Goal: Task Accomplishment & Management: Complete application form

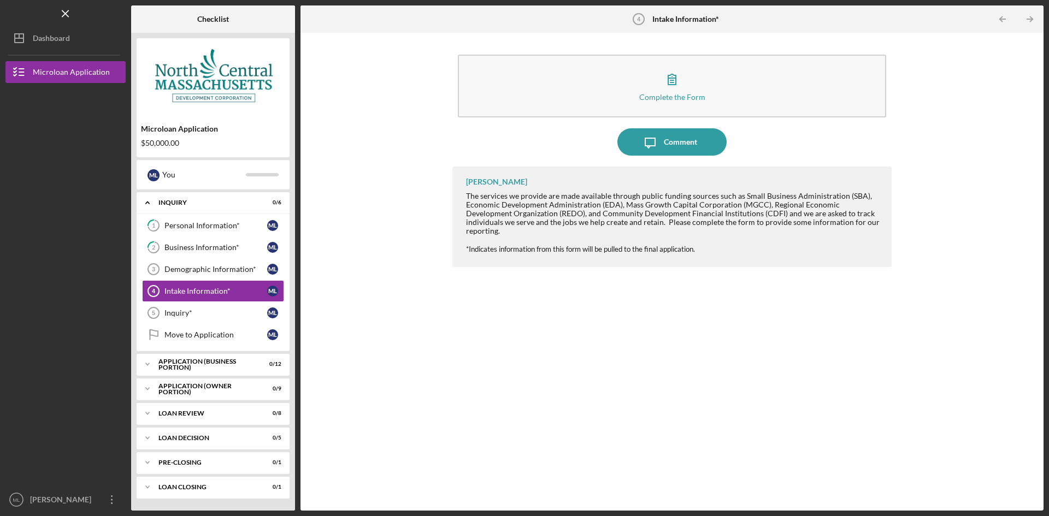
click at [912, 337] on div "Complete the Form Form Icon/Message Comment [PERSON_NAME] The services we provi…" at bounding box center [672, 271] width 732 height 467
drag, startPoint x: 887, startPoint y: 369, endPoint x: 956, endPoint y: 199, distance: 183.6
click at [887, 368] on div "[PERSON_NAME] The services we provide are made available through public funding…" at bounding box center [671, 331] width 439 height 328
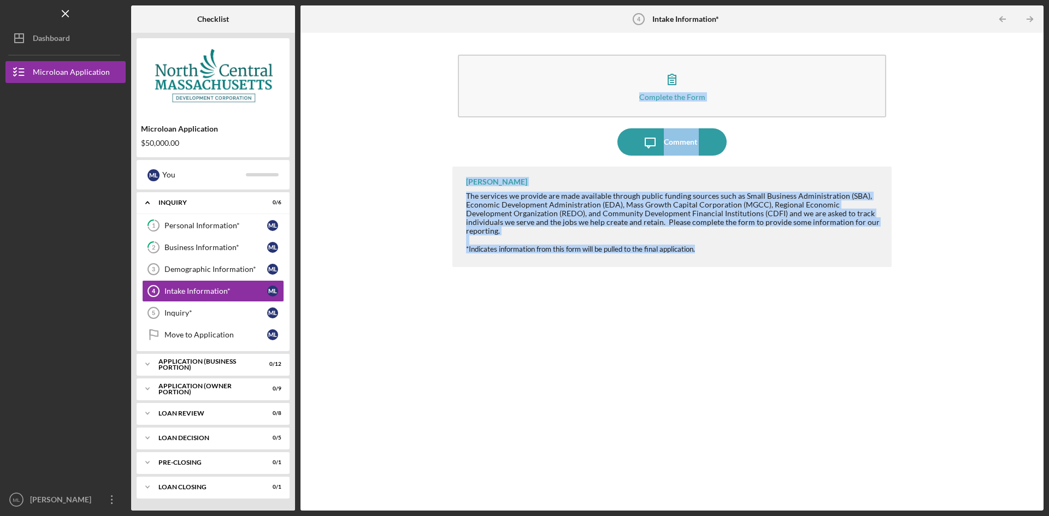
drag, startPoint x: 432, startPoint y: 45, endPoint x: 987, endPoint y: 341, distance: 629.2
click at [914, 314] on div "Complete the Form Form Icon/Message Comment [PERSON_NAME] The services we provi…" at bounding box center [672, 271] width 732 height 467
click at [402, 172] on div "Complete the Form Form Icon/Message Comment [PERSON_NAME] The services we provi…" at bounding box center [672, 271] width 732 height 467
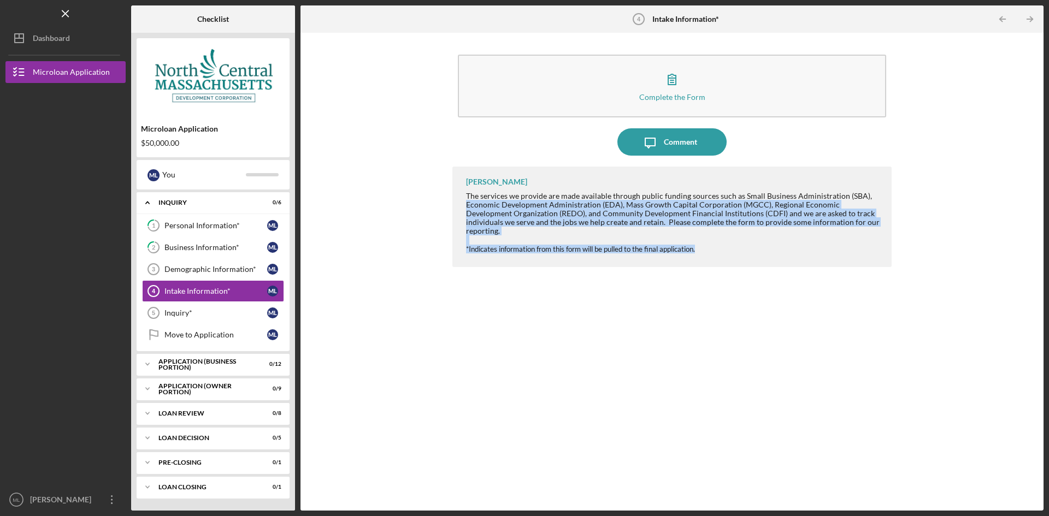
drag, startPoint x: 940, startPoint y: 172, endPoint x: 911, endPoint y: 364, distance: 195.0
click at [911, 364] on div "Complete the Form Form Icon/Message Comment [PERSON_NAME] The services we provi…" at bounding box center [672, 271] width 732 height 467
click at [908, 343] on div "Complete the Form Form Icon/Message Comment [PERSON_NAME] The services we provi…" at bounding box center [672, 271] width 732 height 467
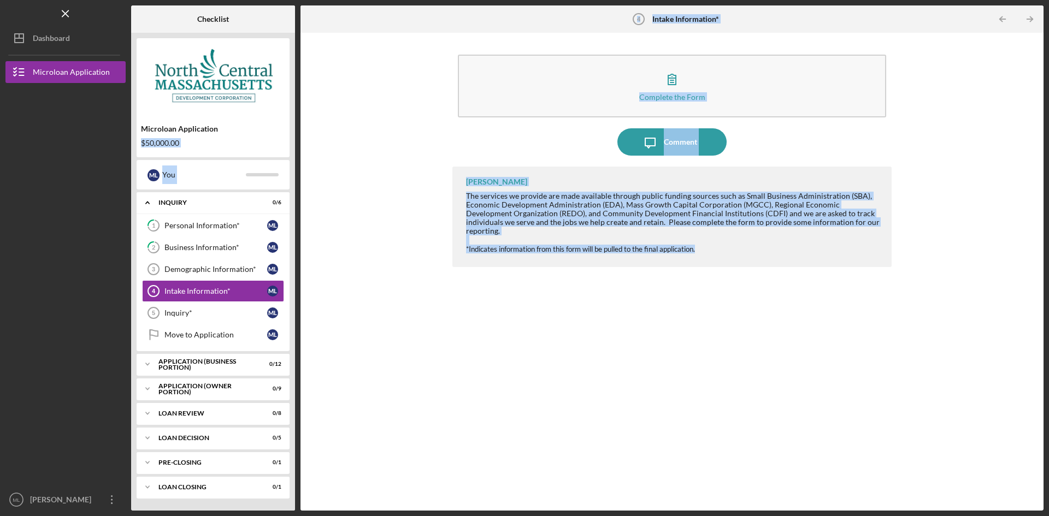
drag, startPoint x: 713, startPoint y: 239, endPoint x: 302, endPoint y: 109, distance: 431.1
click at [299, 110] on div "Checklist Microloan Application $50,000.00 M L You Icon/Expander INQUIRY 0 / 6 …" at bounding box center [587, 257] width 912 height 505
click at [845, 341] on div "[PERSON_NAME] The services we provide are made available through public funding…" at bounding box center [671, 331] width 439 height 328
click at [629, 401] on div "[PERSON_NAME] The services we provide are made available through public funding…" at bounding box center [671, 331] width 439 height 328
